Goal: Information Seeking & Learning: Learn about a topic

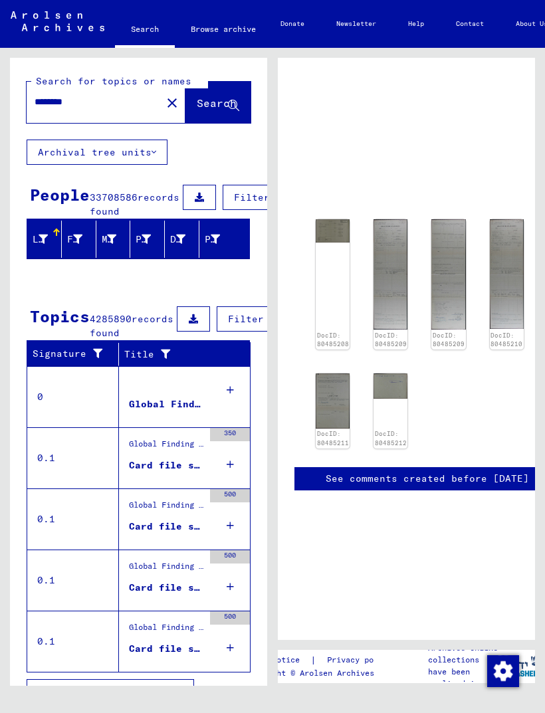
click at [322, 235] on img at bounding box center [333, 230] width 34 height 23
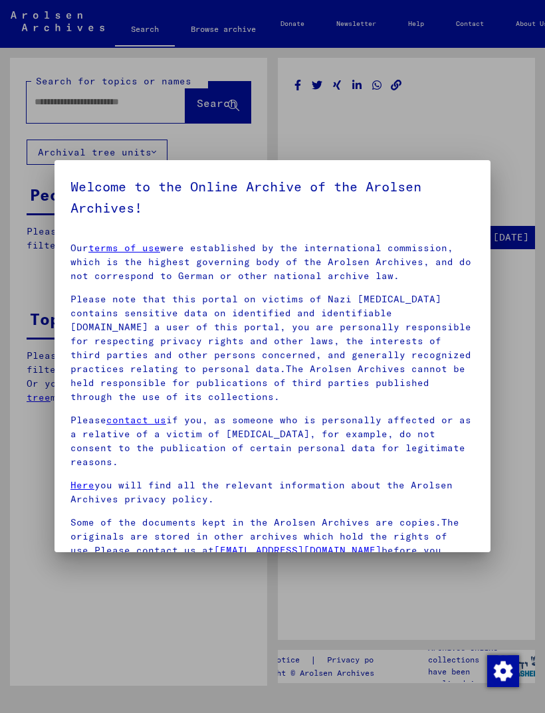
type input "********"
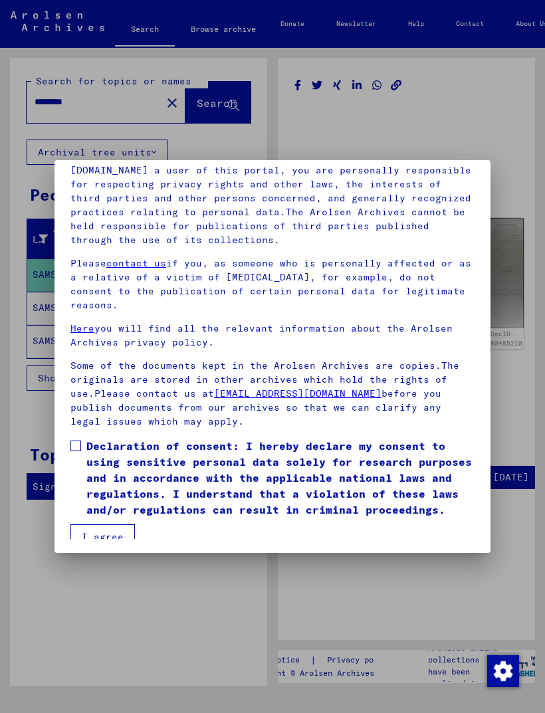
scroll to position [156, 0]
click at [76, 441] on span at bounding box center [75, 446] width 11 height 11
click at [107, 531] on button "I agree" at bounding box center [102, 537] width 64 height 25
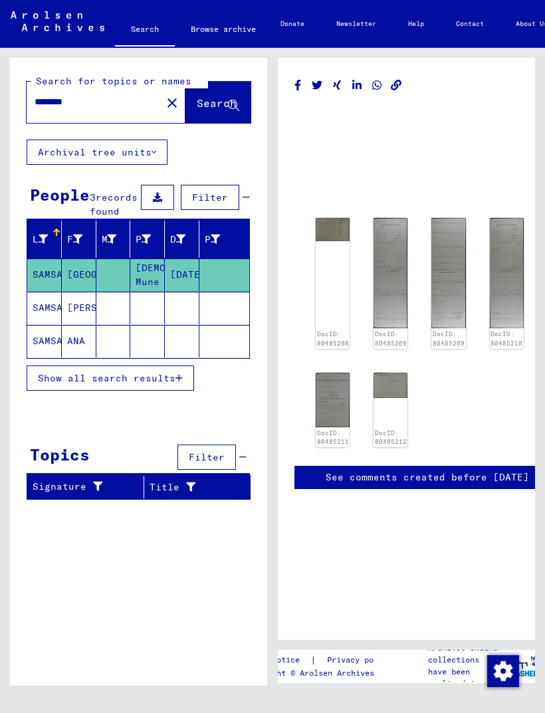
click at [333, 233] on img at bounding box center [333, 229] width 34 height 23
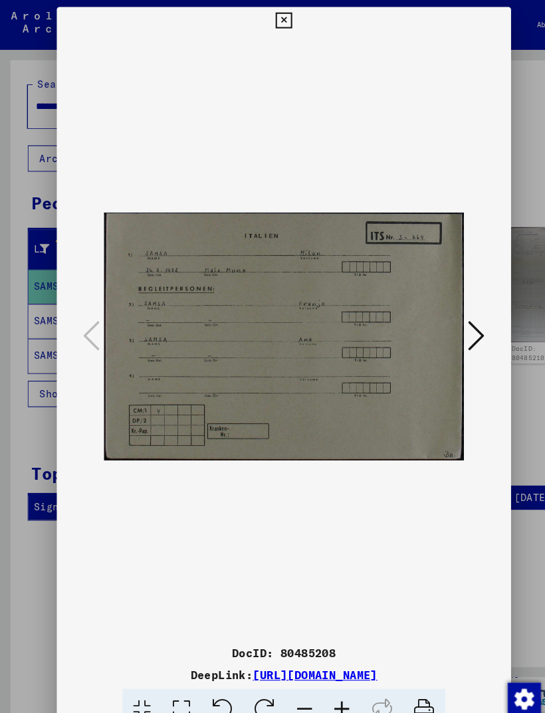
click at [284, 22] on button at bounding box center [271, 20] width 23 height 27
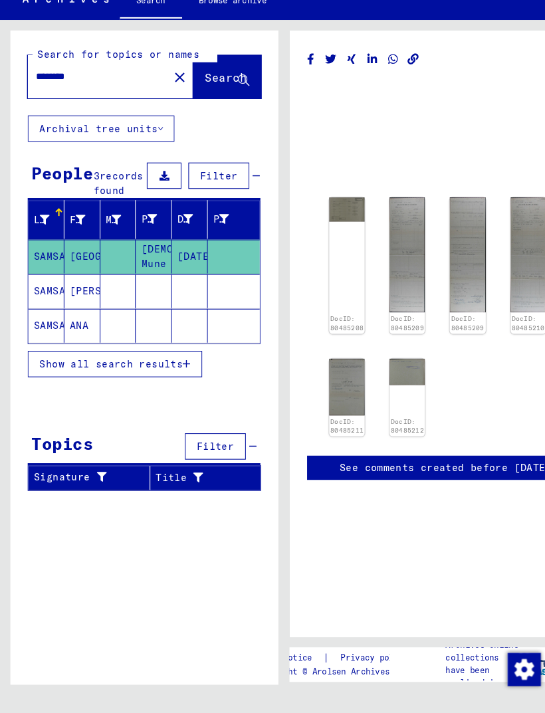
click at [385, 264] on img at bounding box center [390, 273] width 34 height 110
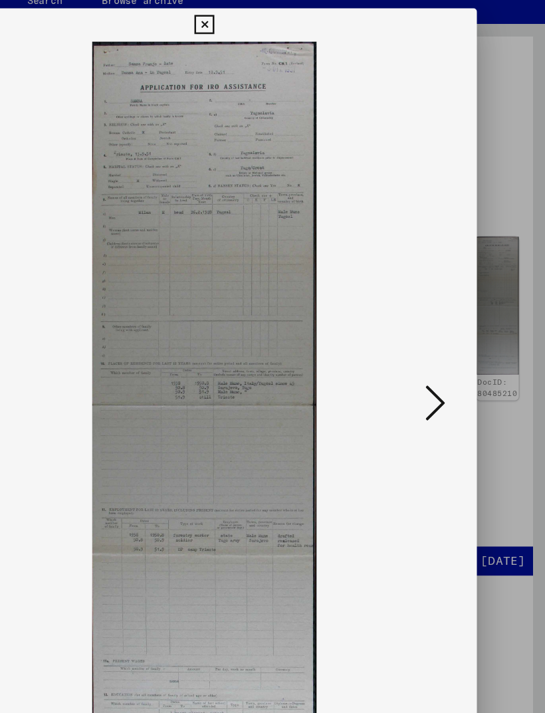
click at [449, 325] on icon at bounding box center [457, 322] width 16 height 32
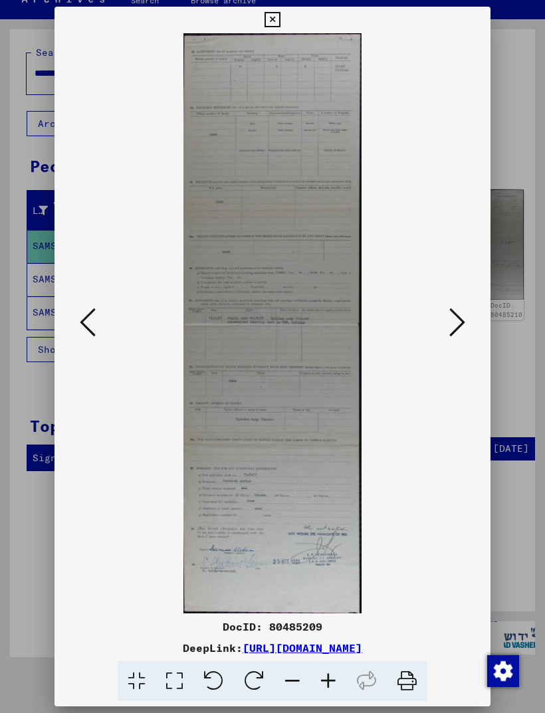
click at [468, 311] on button at bounding box center [457, 323] width 24 height 38
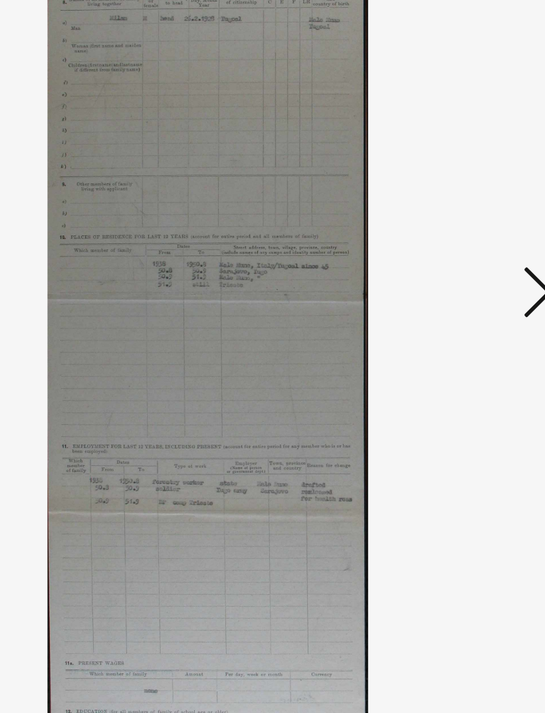
click at [283, 155] on img at bounding box center [273, 323] width 346 height 580
click at [449, 306] on icon at bounding box center [457, 322] width 16 height 32
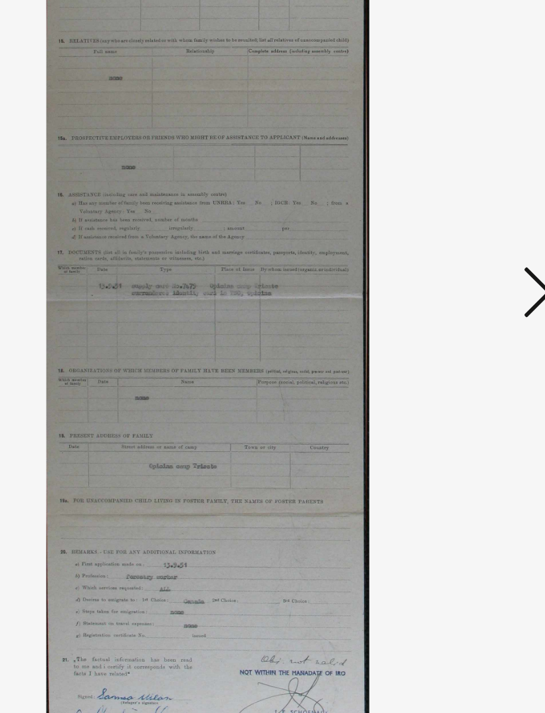
click at [449, 306] on icon at bounding box center [457, 322] width 16 height 32
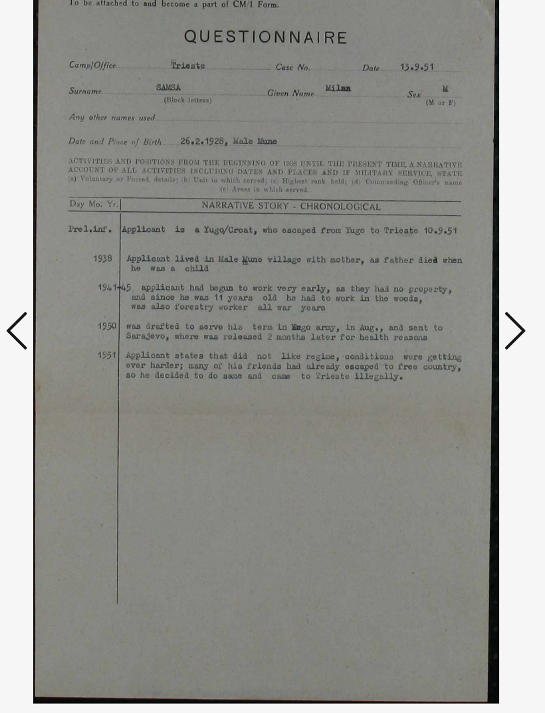
click at [449, 306] on icon at bounding box center [457, 322] width 16 height 32
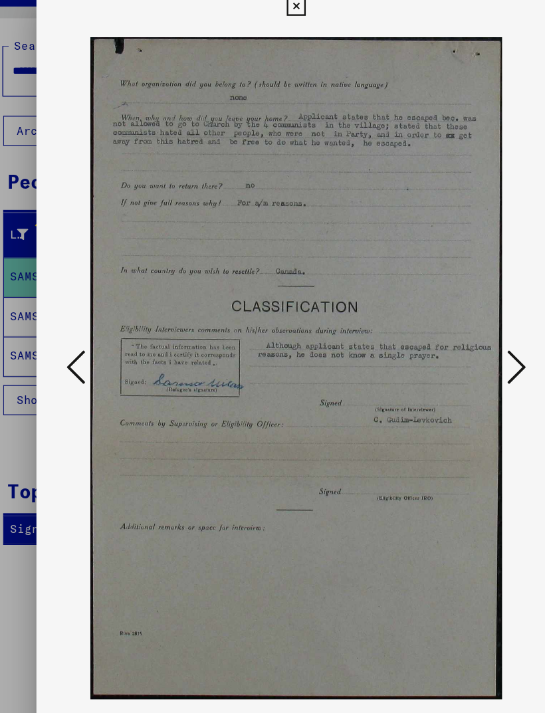
click at [449, 306] on icon at bounding box center [457, 322] width 16 height 32
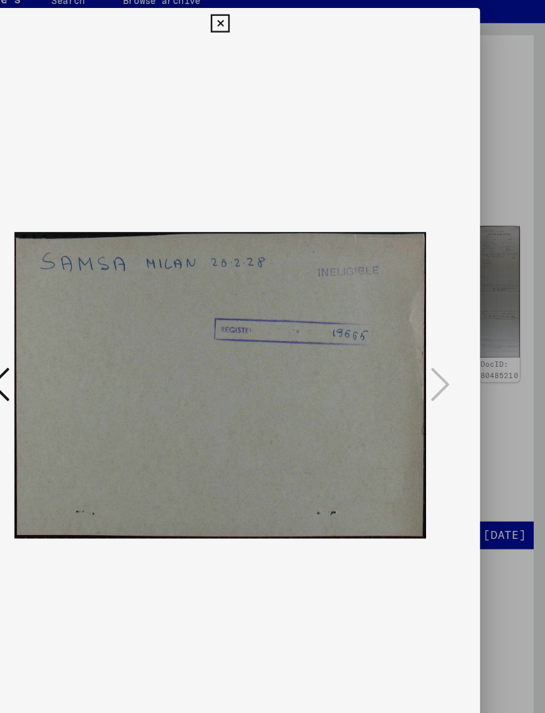
click at [280, 15] on icon at bounding box center [271, 20] width 15 height 16
